Goal: Information Seeking & Learning: Learn about a topic

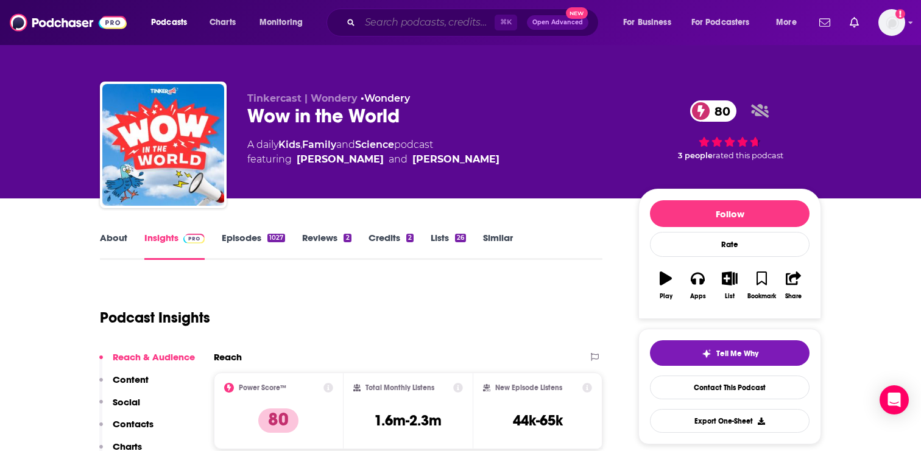
click at [440, 17] on input "Search podcasts, credits, & more..." at bounding box center [427, 22] width 135 height 19
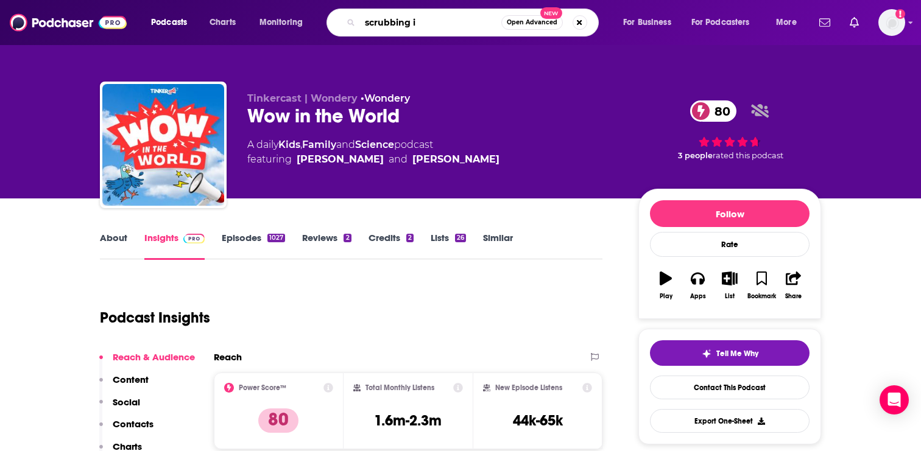
type input "scrubbing in"
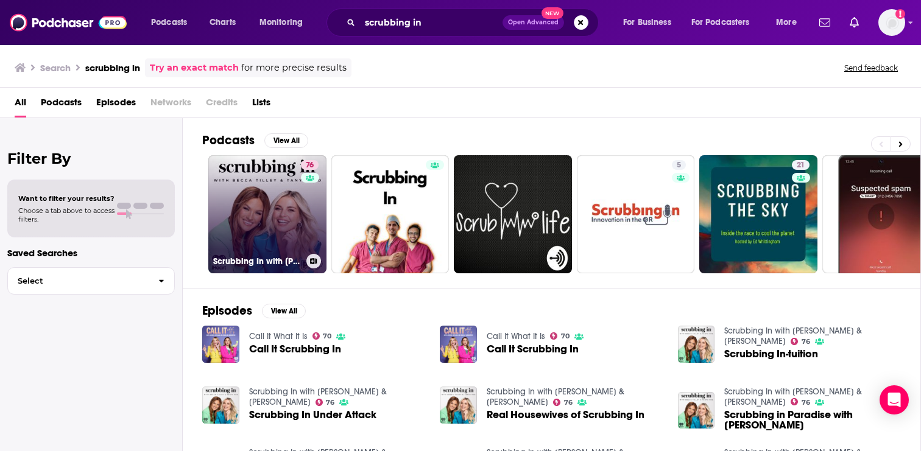
click at [255, 200] on link "76 Scrubbing In with [PERSON_NAME] & [PERSON_NAME]" at bounding box center [267, 214] width 118 height 118
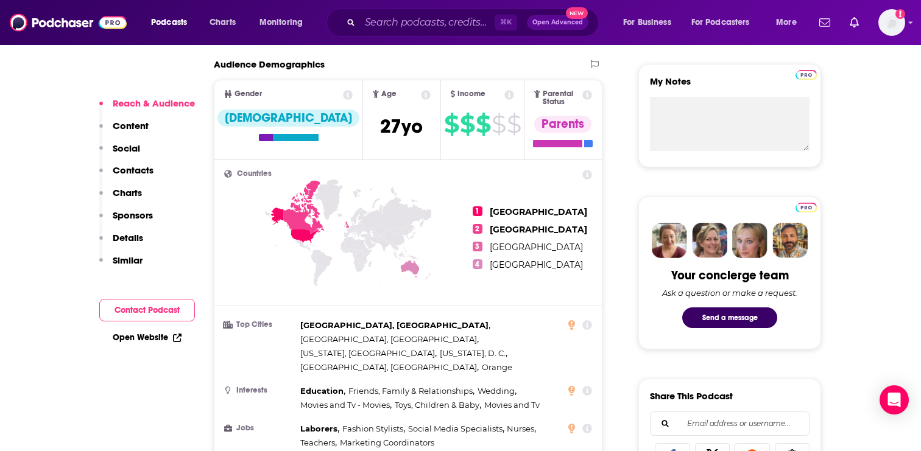
scroll to position [479, 0]
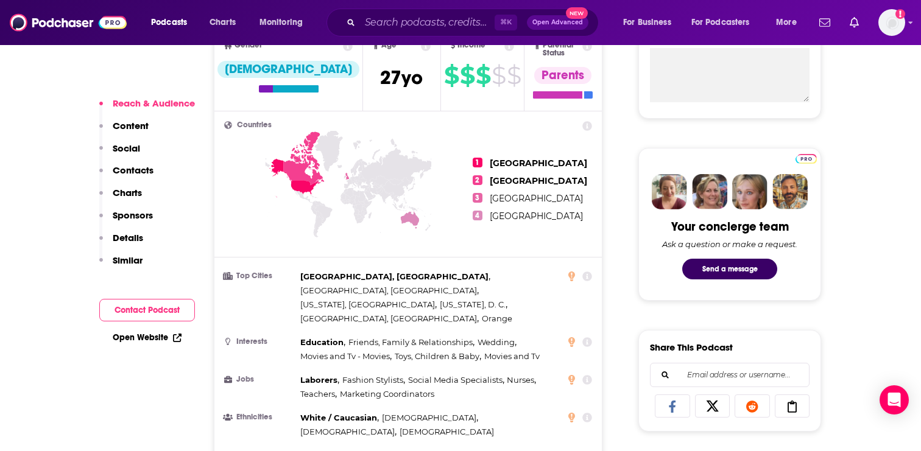
click at [147, 125] on p "Content" at bounding box center [131, 126] width 36 height 12
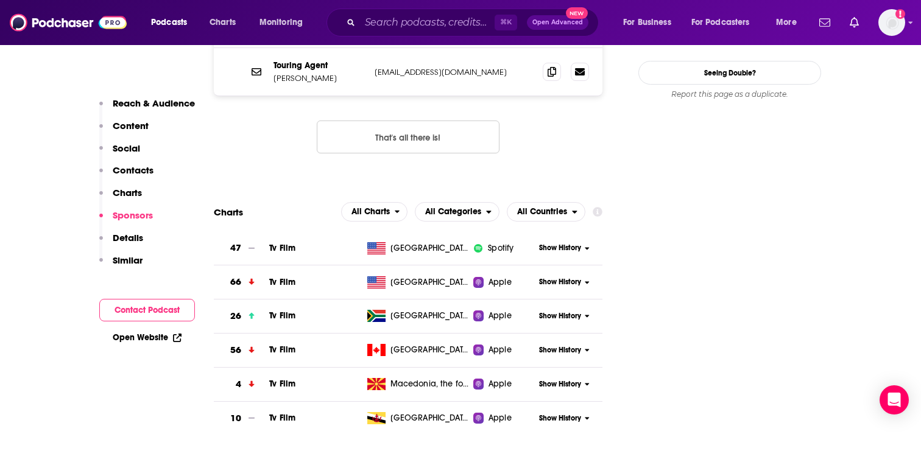
scroll to position [1275, 0]
